Goal: Information Seeking & Learning: Learn about a topic

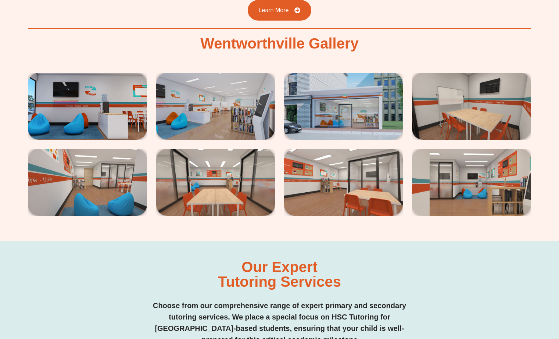
scroll to position [1179, 0]
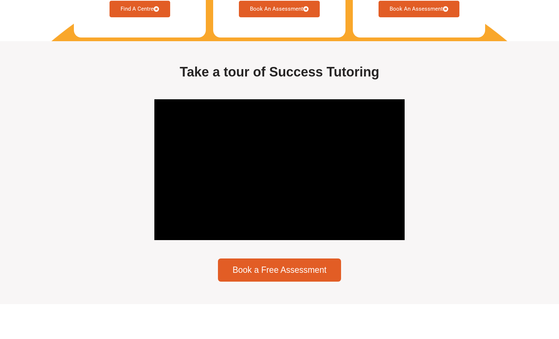
click at [248, 1] on link "Book An Assessment" at bounding box center [279, 9] width 81 height 17
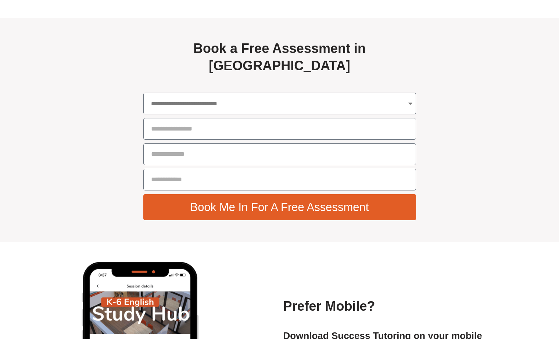
scroll to position [2611, 0]
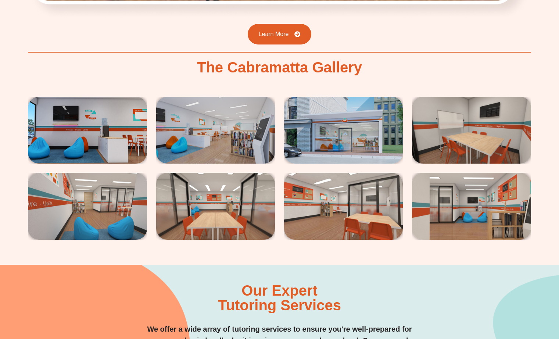
scroll to position [1209, 0]
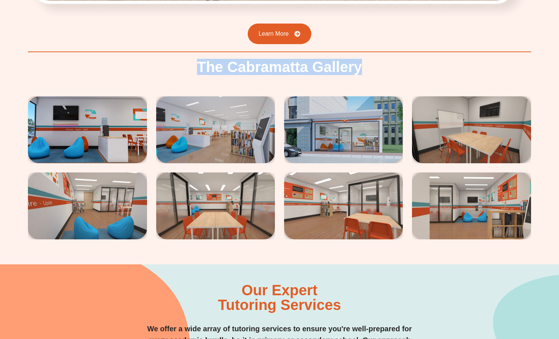
drag, startPoint x: 369, startPoint y: 46, endPoint x: 190, endPoint y: 42, distance: 178.4
click at [190, 60] on div "The Cabramatta Gallery" at bounding box center [279, 150] width 503 height 180
copy h2 "The Cabramatta Gallery"
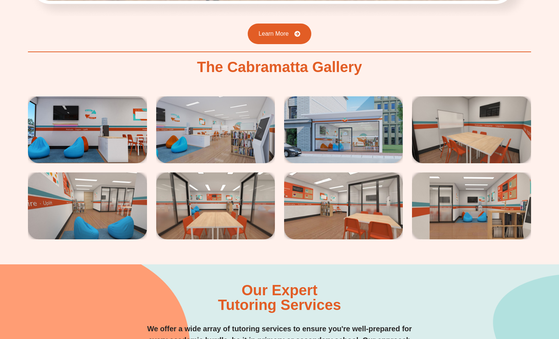
click at [401, 60] on div "The Cabramatta Gallery" at bounding box center [279, 150] width 503 height 180
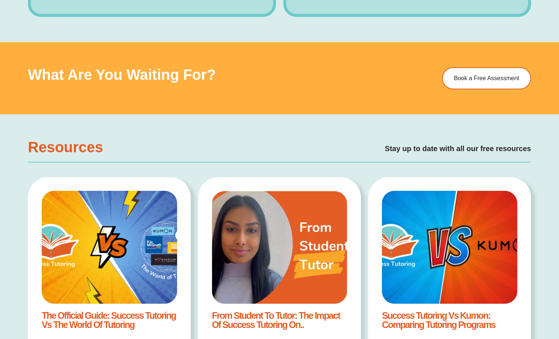
scroll to position [586, 0]
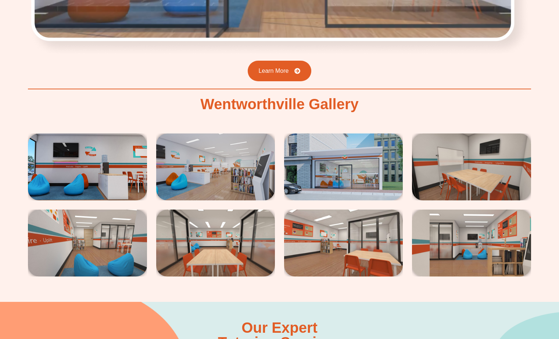
scroll to position [1186, 0]
